Goal: Communication & Community: Answer question/provide support

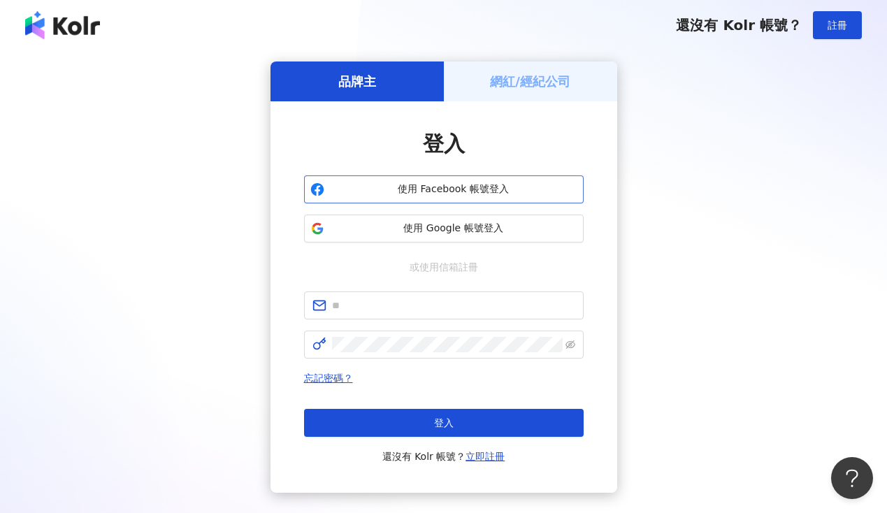
click at [490, 181] on button "使用 Facebook 帳號登入" at bounding box center [444, 189] width 280 height 28
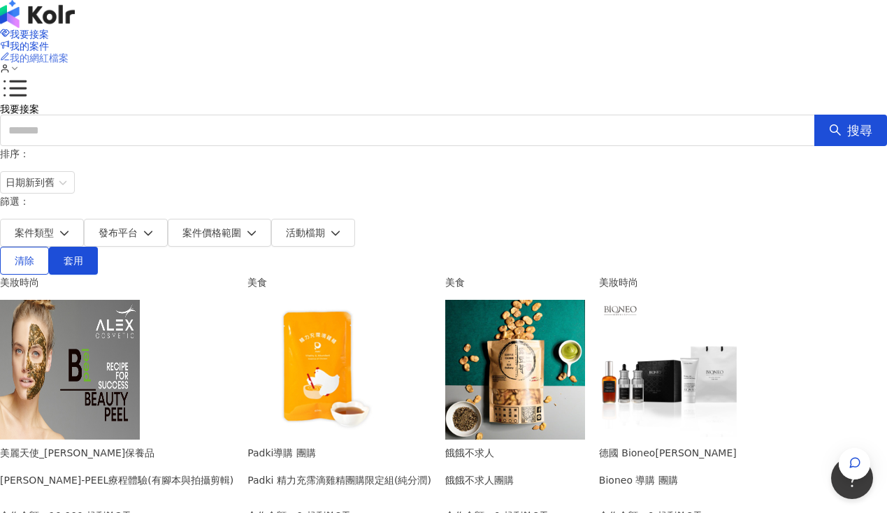
click at [68, 52] on span "我的網紅檔案" at bounding box center [39, 57] width 59 height 11
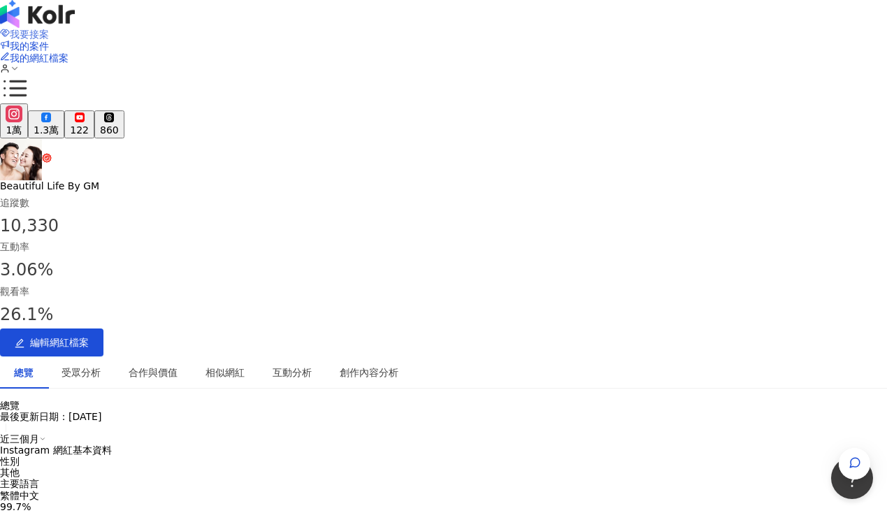
click at [49, 33] on span "我要接案" at bounding box center [29, 34] width 39 height 11
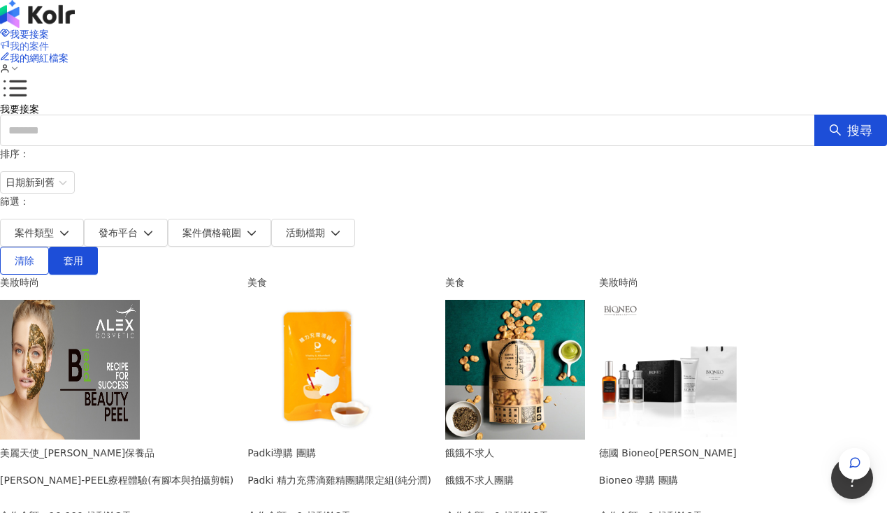
click at [49, 41] on span "我的案件" at bounding box center [29, 46] width 39 height 11
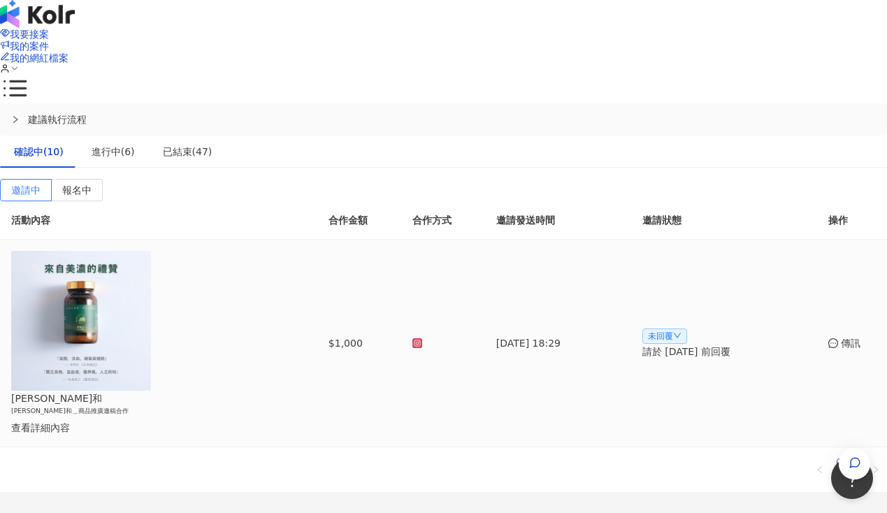
click at [668, 328] on span "未回覆" at bounding box center [664, 335] width 45 height 15
click at [672, 268] on span "確認合作" at bounding box center [671, 268] width 39 height 15
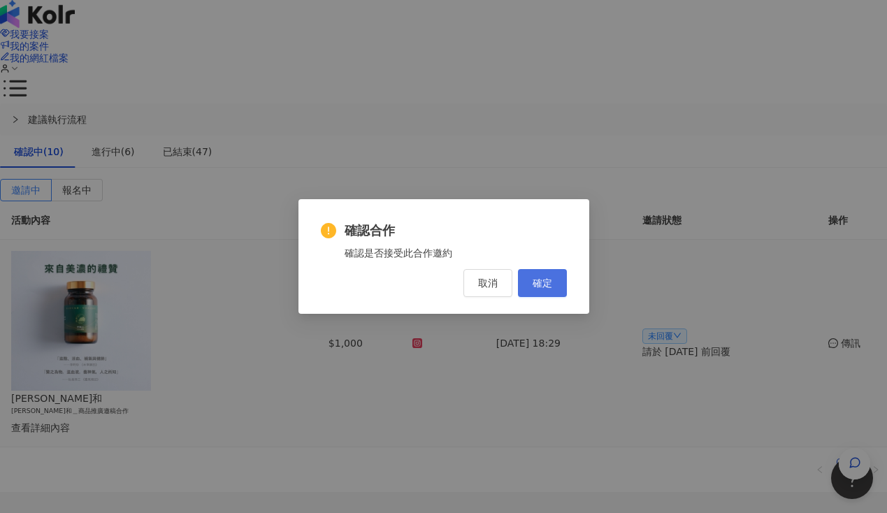
click at [540, 282] on span "確定" at bounding box center [543, 282] width 20 height 11
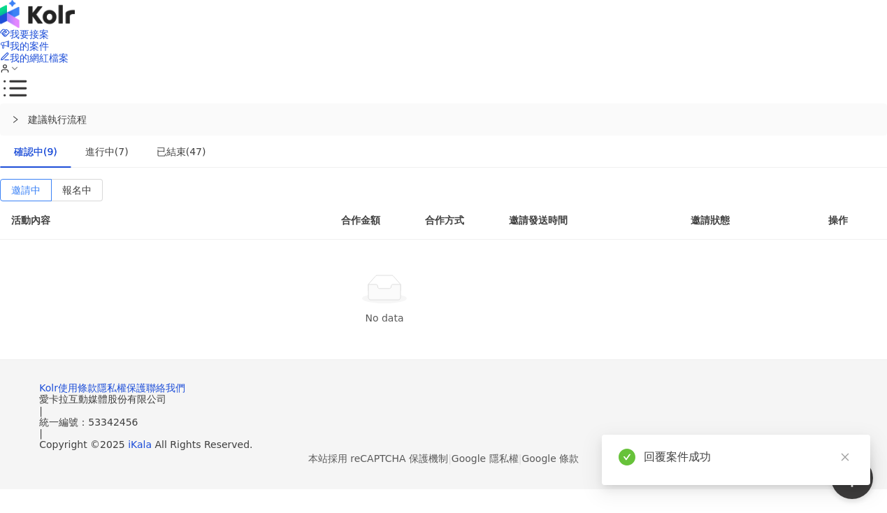
click at [649, 453] on div "回覆案件成功" at bounding box center [749, 457] width 210 height 17
click at [129, 144] on div "進行中(7)" at bounding box center [106, 151] width 43 height 15
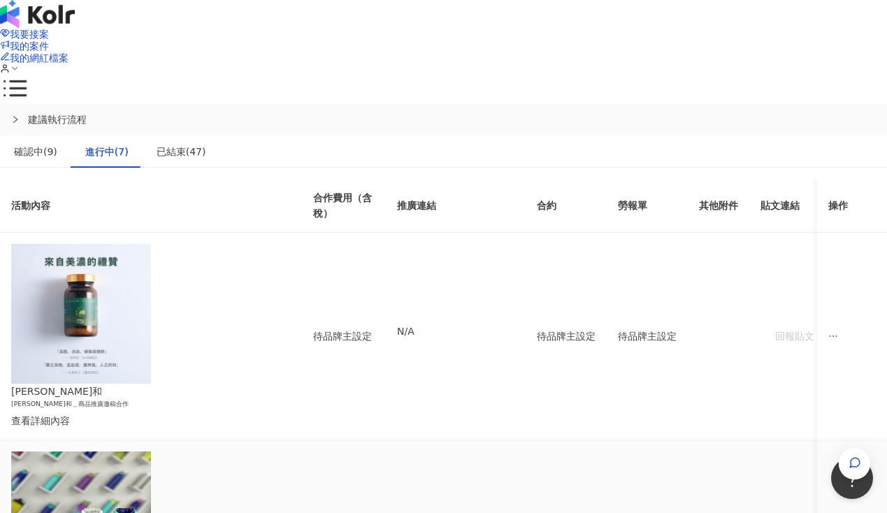
click at [801, 402] on div "傳訊" at bounding box center [805, 403] width 49 height 15
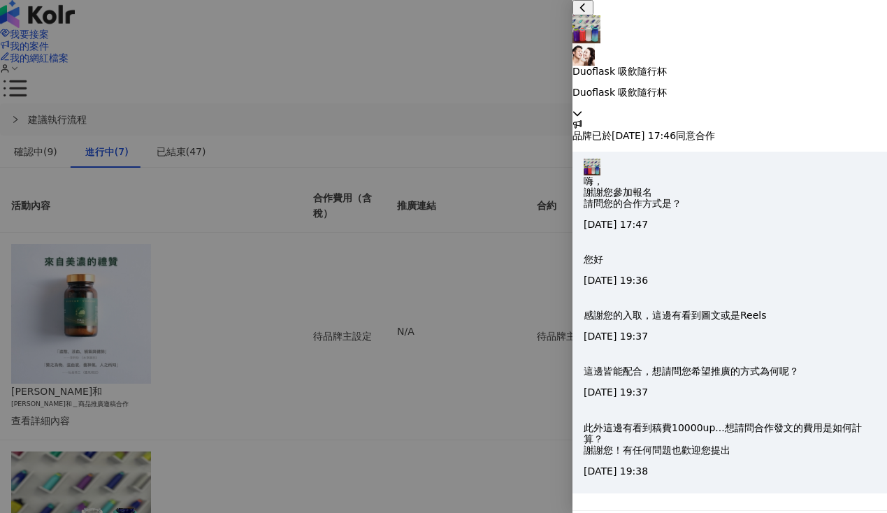
scroll to position [22, 0]
type textarea "**********"
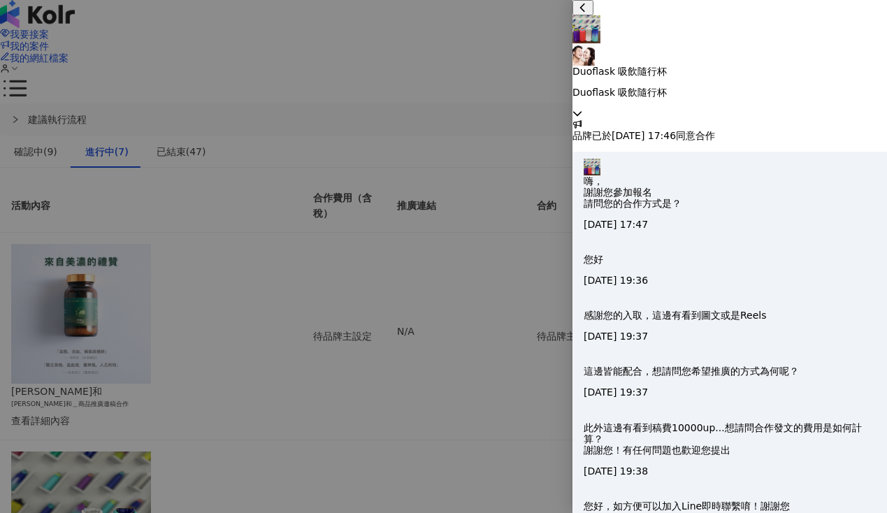
click at [340, 235] on div at bounding box center [443, 256] width 887 height 513
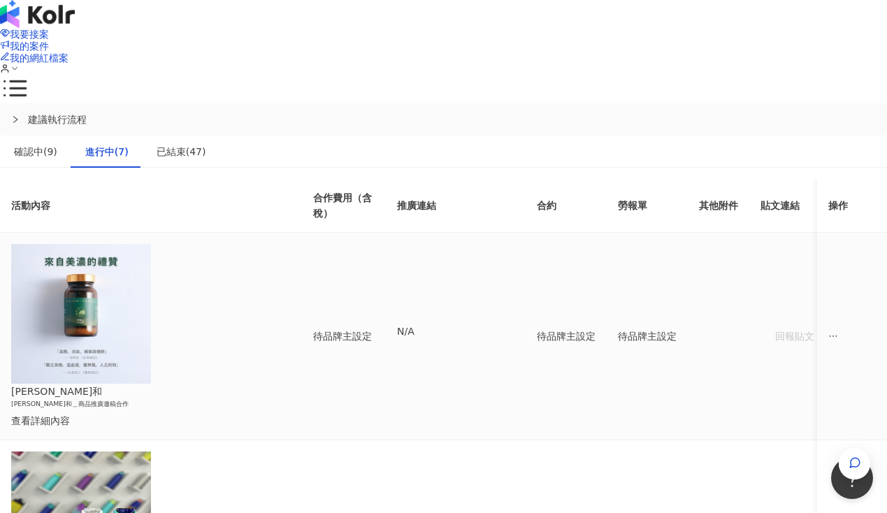
click at [198, 413] on div "查看詳細內容" at bounding box center [139, 420] width 257 height 15
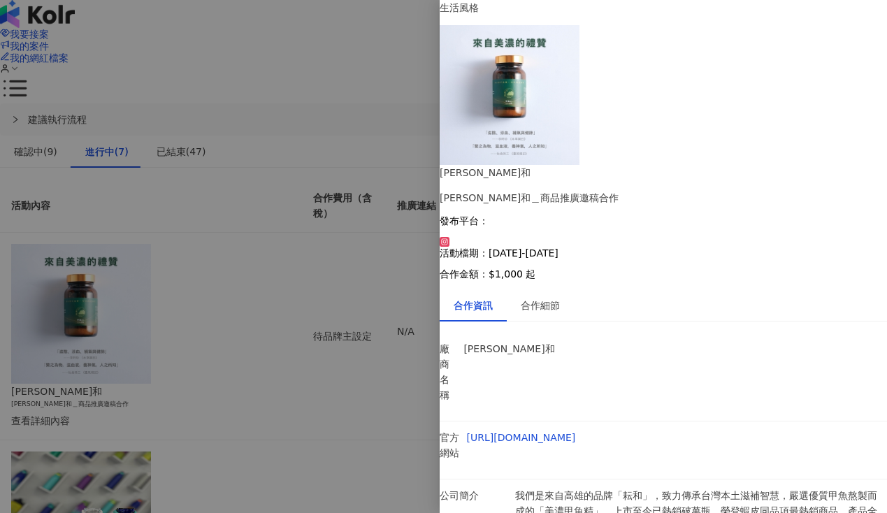
click at [363, 301] on div at bounding box center [443, 256] width 887 height 513
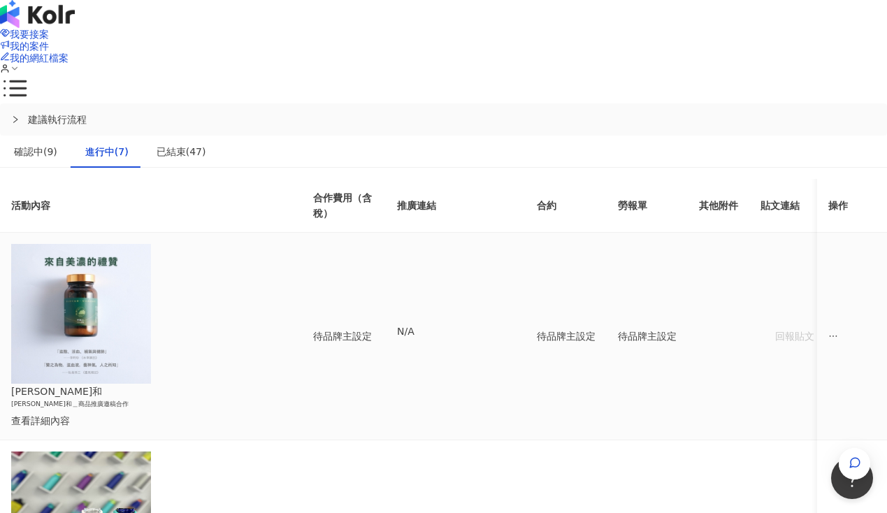
click at [828, 331] on span "ellipsis" at bounding box center [833, 336] width 10 height 10
click at [804, 287] on div "傳訊" at bounding box center [805, 291] width 49 height 15
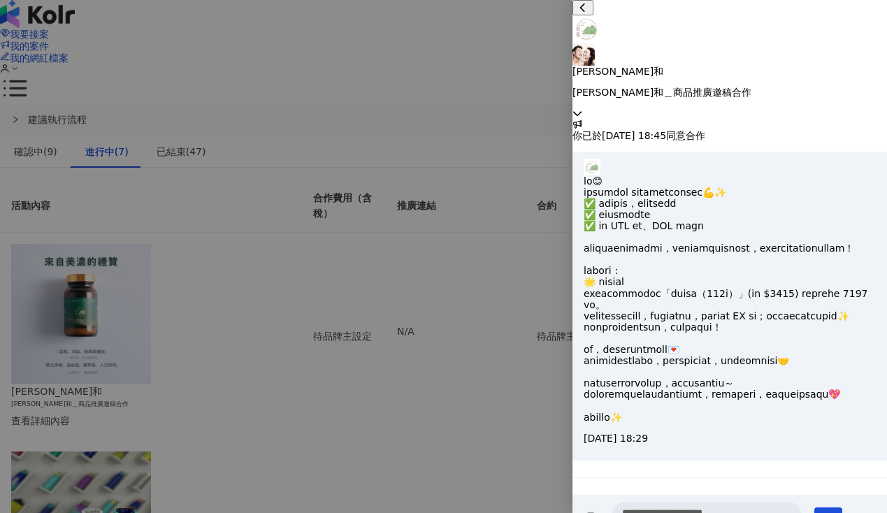
click at [682, 502] on textarea "**********" at bounding box center [706, 519] width 190 height 35
click at [486, 260] on div at bounding box center [443, 256] width 887 height 513
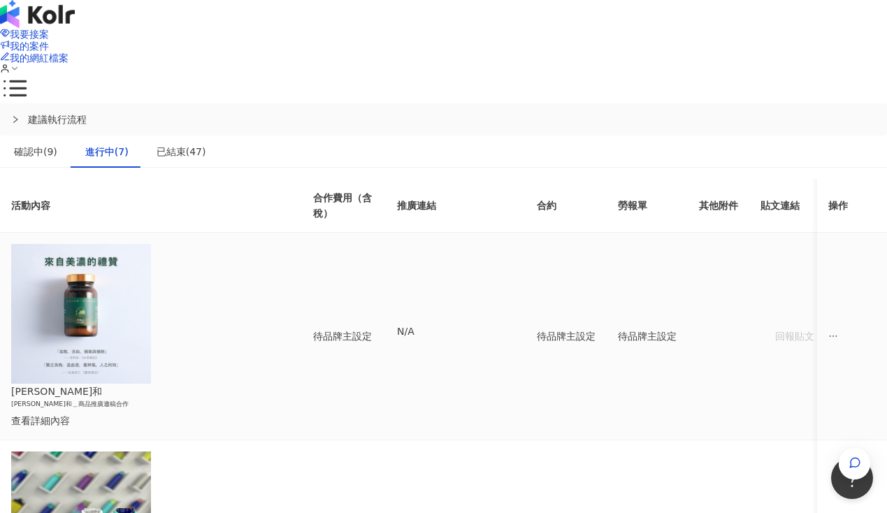
click at [196, 413] on div "查看詳細內容" at bounding box center [139, 420] width 257 height 15
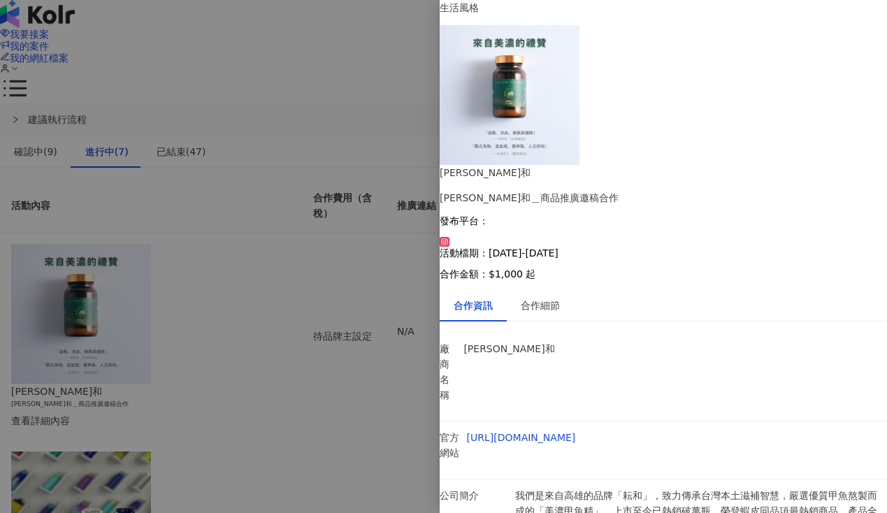
click at [349, 294] on div at bounding box center [443, 256] width 887 height 513
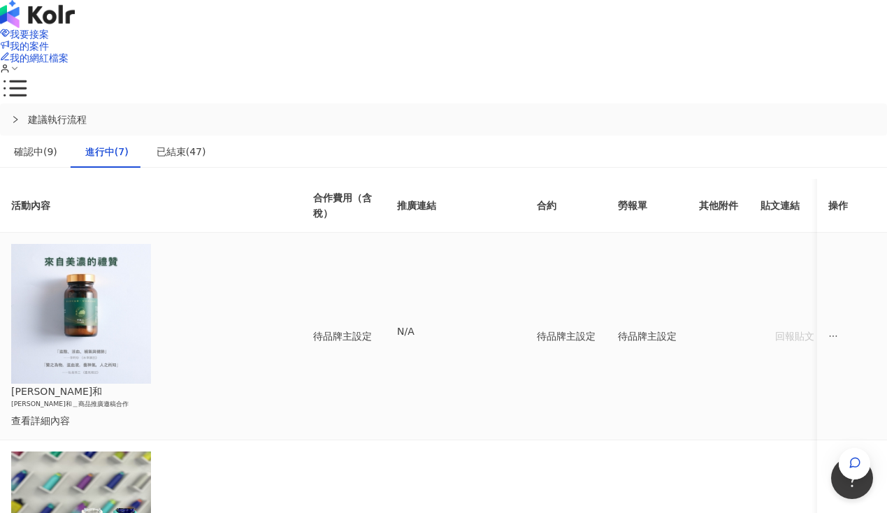
click at [828, 331] on span "ellipsis" at bounding box center [833, 336] width 10 height 10
click at [795, 293] on div "傳訊" at bounding box center [805, 291] width 49 height 15
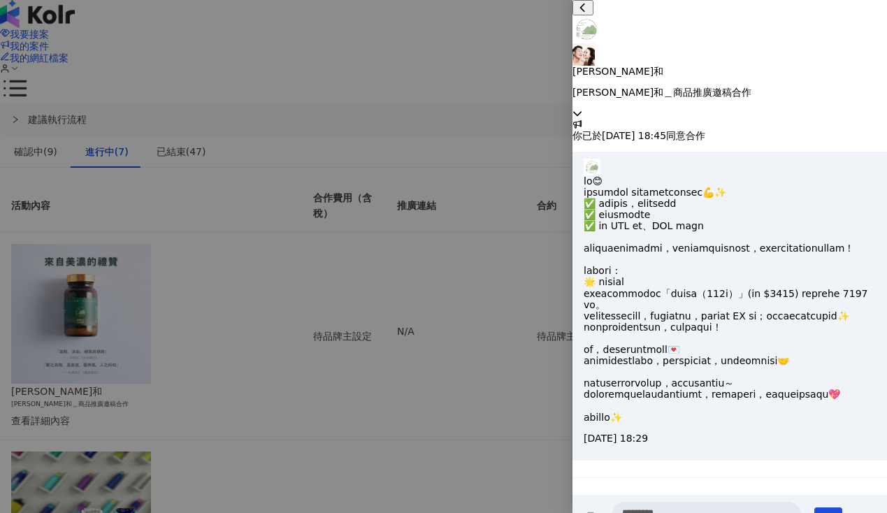
click at [755, 502] on textarea "*********" at bounding box center [706, 519] width 190 height 35
type textarea "**********"
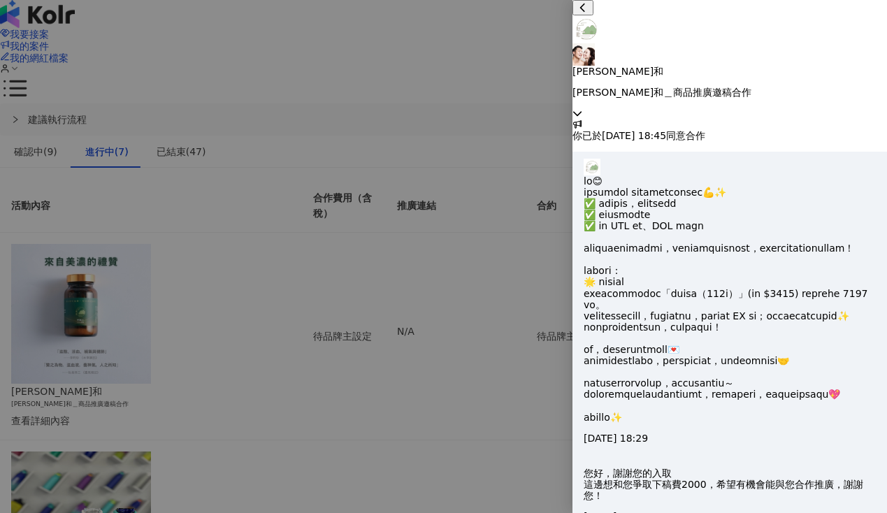
scroll to position [196, 0]
click at [396, 107] on div at bounding box center [443, 256] width 887 height 513
